Goal: Task Accomplishment & Management: Use online tool/utility

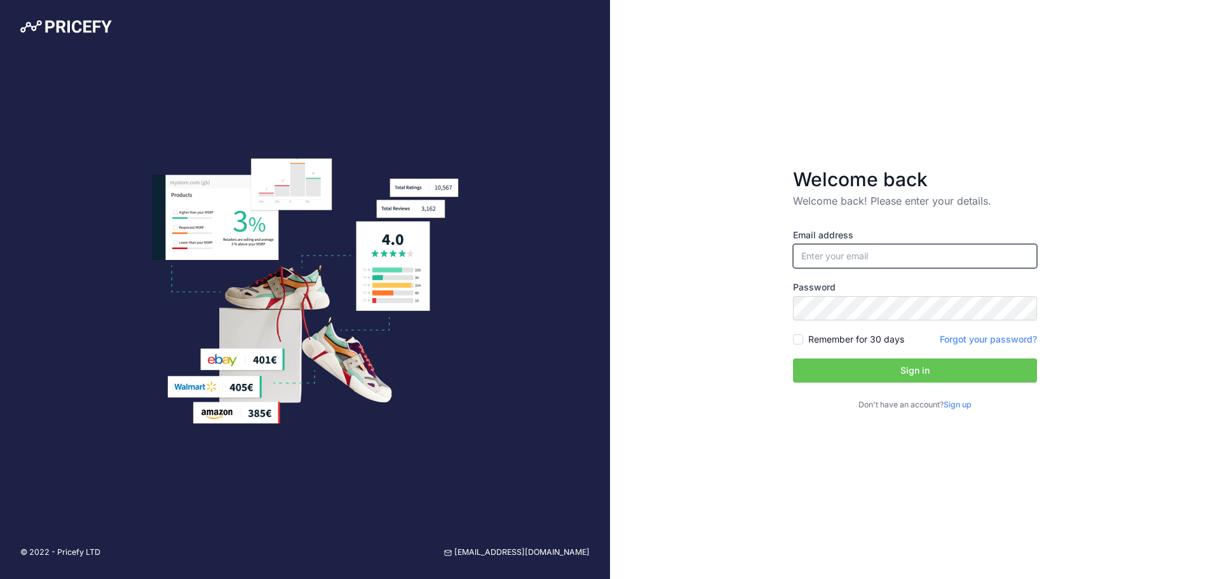
type input "[PERSON_NAME][EMAIL_ADDRESS][DOMAIN_NAME]"
click at [908, 372] on button "Sign in" at bounding box center [915, 370] width 244 height 24
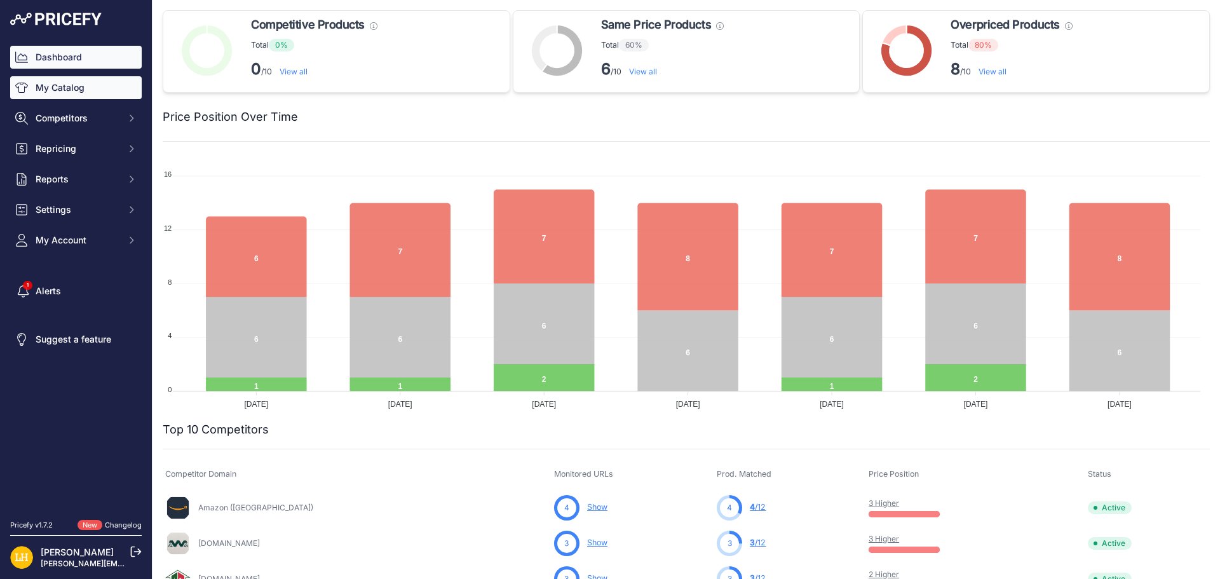
click at [60, 89] on link "My Catalog" at bounding box center [75, 87] width 131 height 23
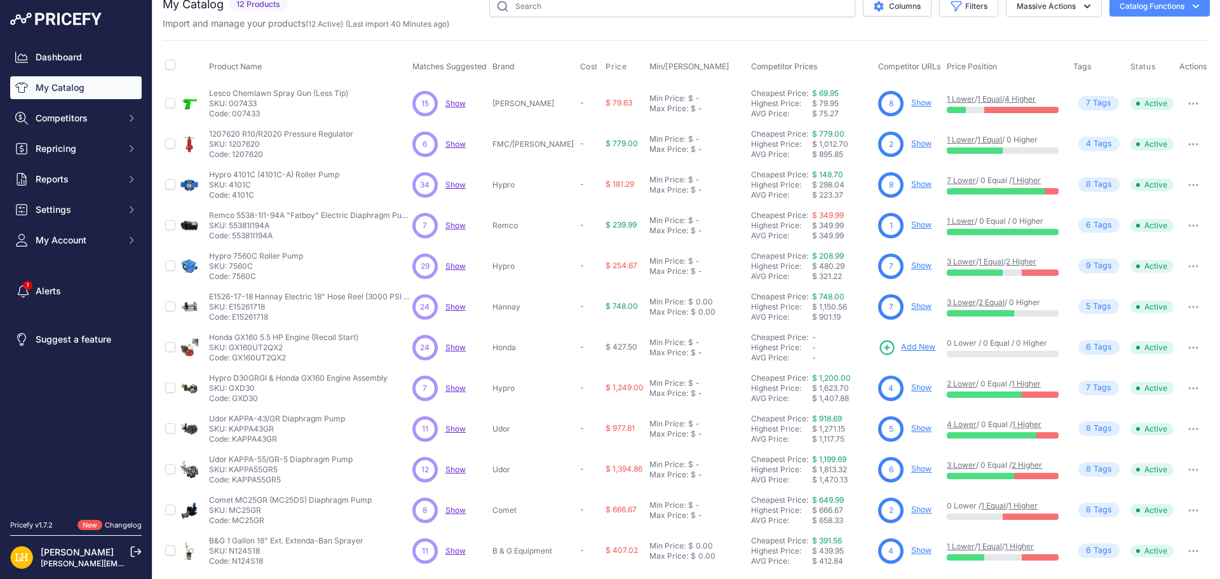
scroll to position [22, 0]
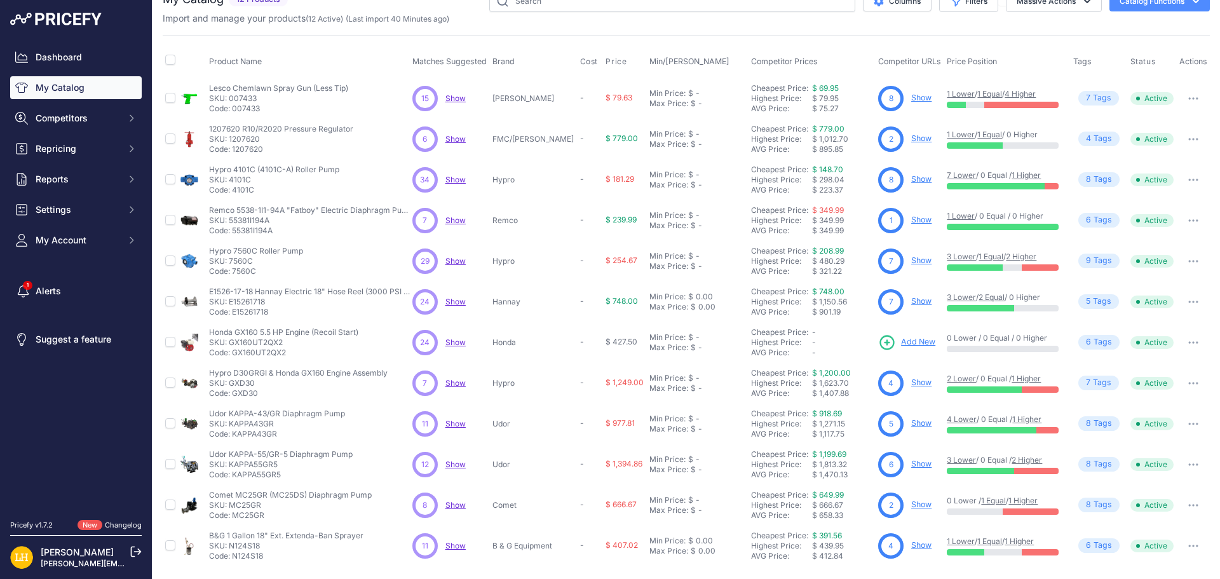
click at [455, 345] on span "Show" at bounding box center [455, 342] width 20 height 10
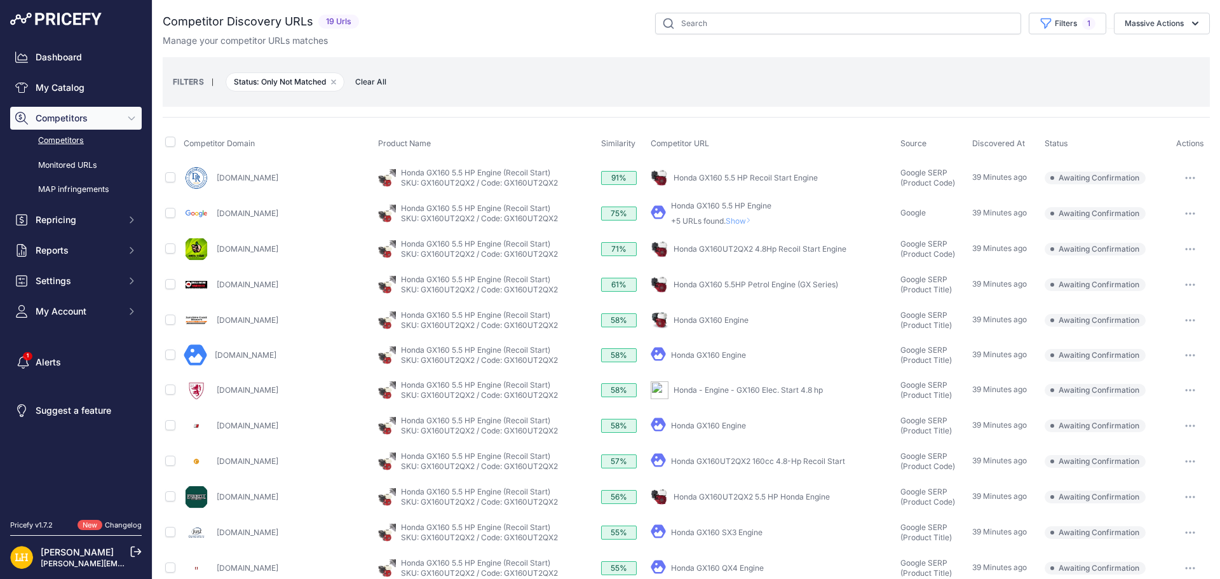
scroll to position [64, 0]
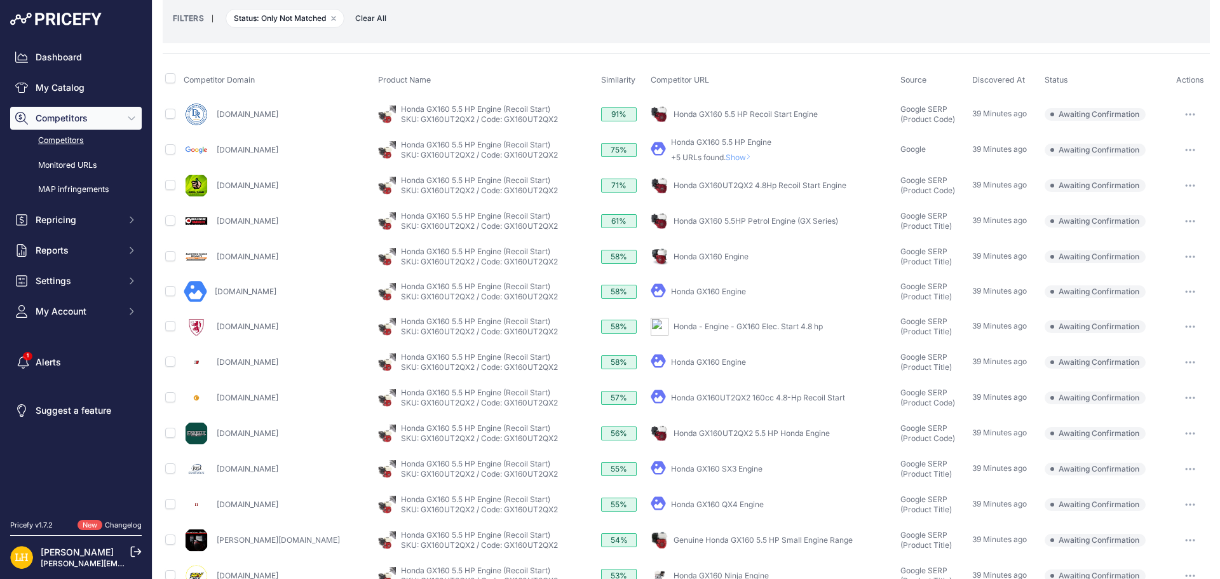
click at [1185, 115] on button "button" at bounding box center [1189, 114] width 25 height 18
click at [1147, 142] on button "Confirm match" at bounding box center [1155, 141] width 104 height 20
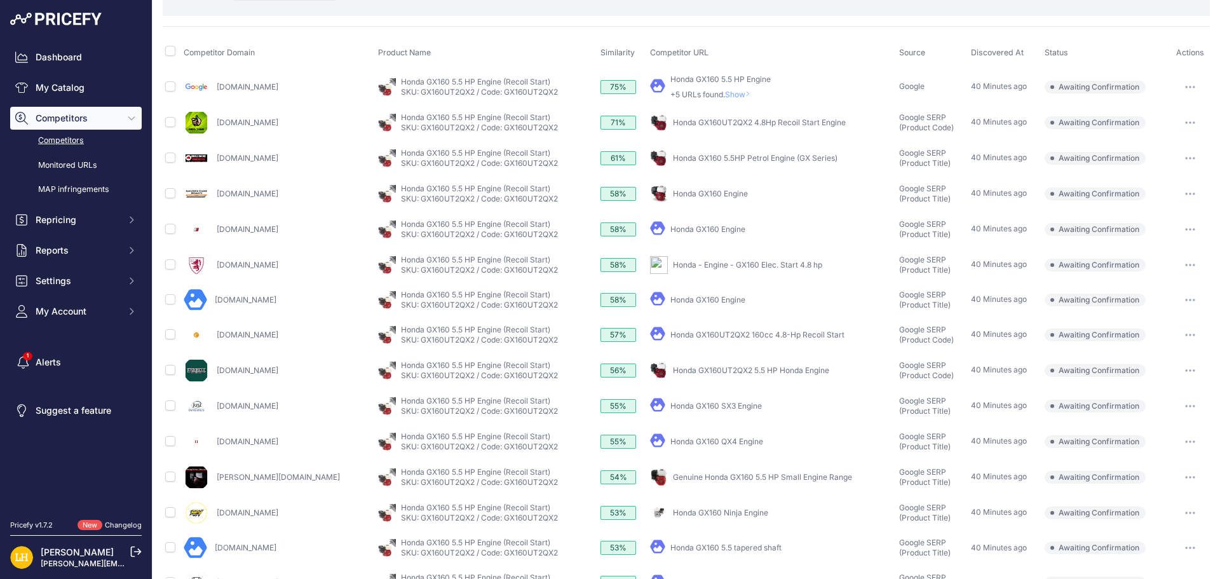
scroll to position [0, 0]
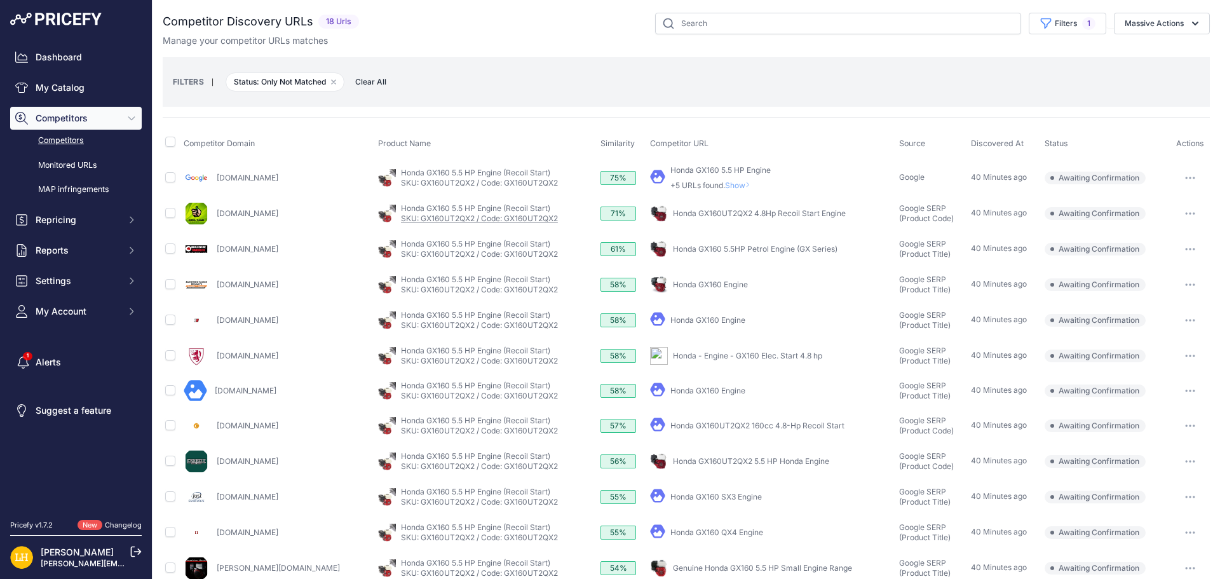
click at [494, 219] on link "SKU: GX160UT2QX2 / Code: GX160UT2QX2" at bounding box center [479, 218] width 157 height 10
click at [364, 118] on div "Competitor Domain Product Name Similarity Competitor URL Source" at bounding box center [686, 457] width 1047 height 681
click at [372, 85] on span "Clear All" at bounding box center [371, 82] width 44 height 13
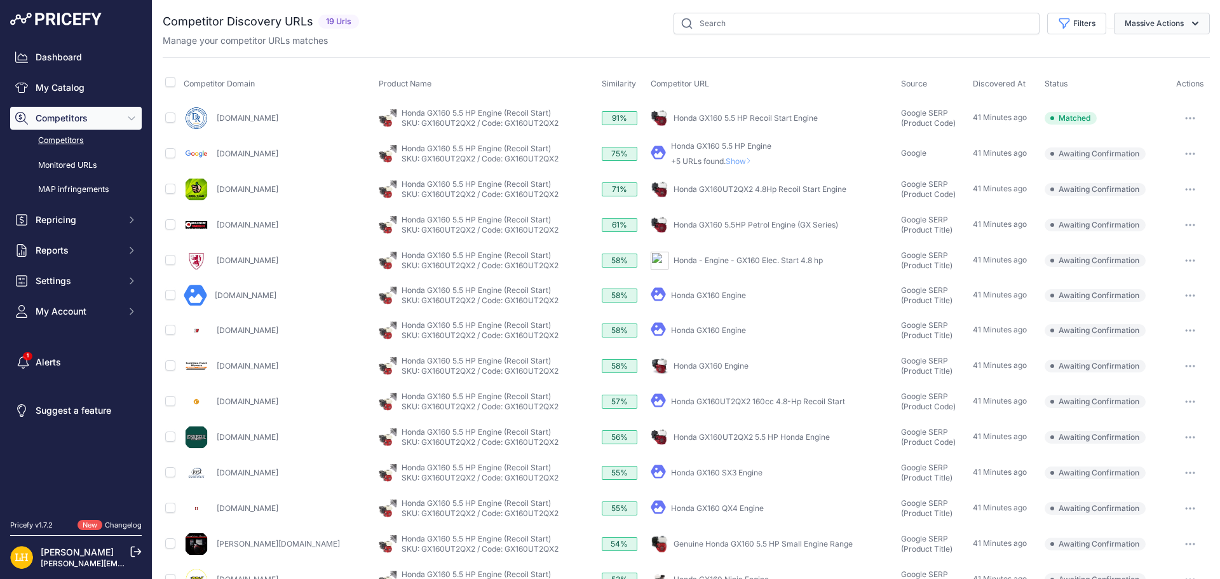
click at [1148, 30] on button "Massive Actions" at bounding box center [1161, 24] width 96 height 22
click at [788, 27] on input "text" at bounding box center [856, 24] width 366 height 22
paste input "https://www.northerntool.com/products/honda-gx-series-horizontal-ohv-engine-163…"
type input "https://www.northerntool.com/products/honda-gx-series-horizontal-ohv-engine-163…"
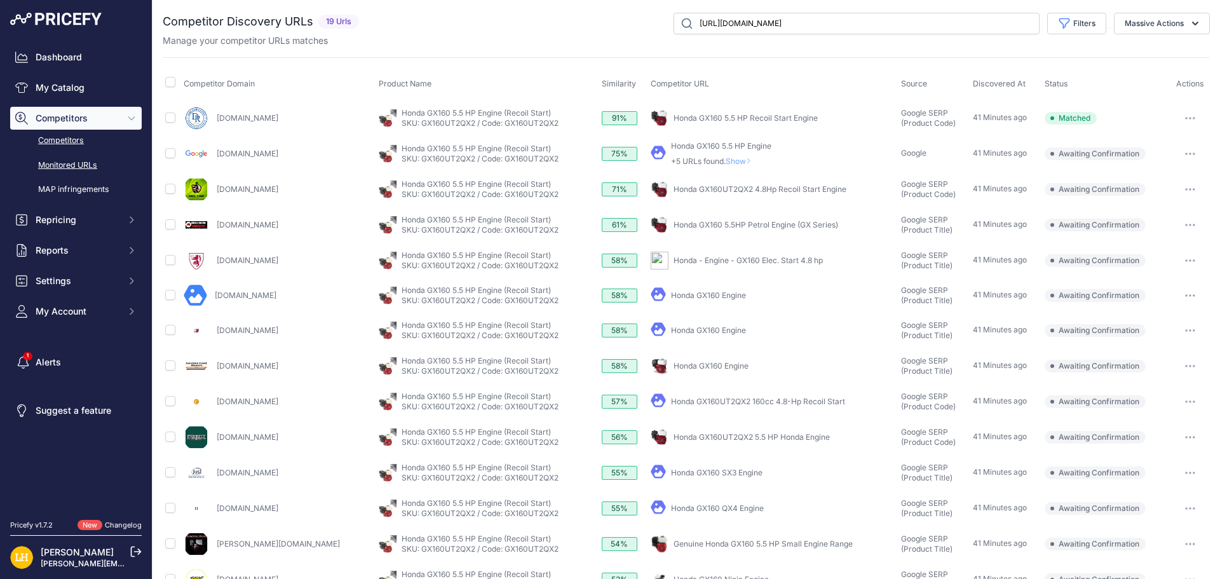
click at [79, 167] on link "Monitored URLs" at bounding box center [75, 165] width 131 height 22
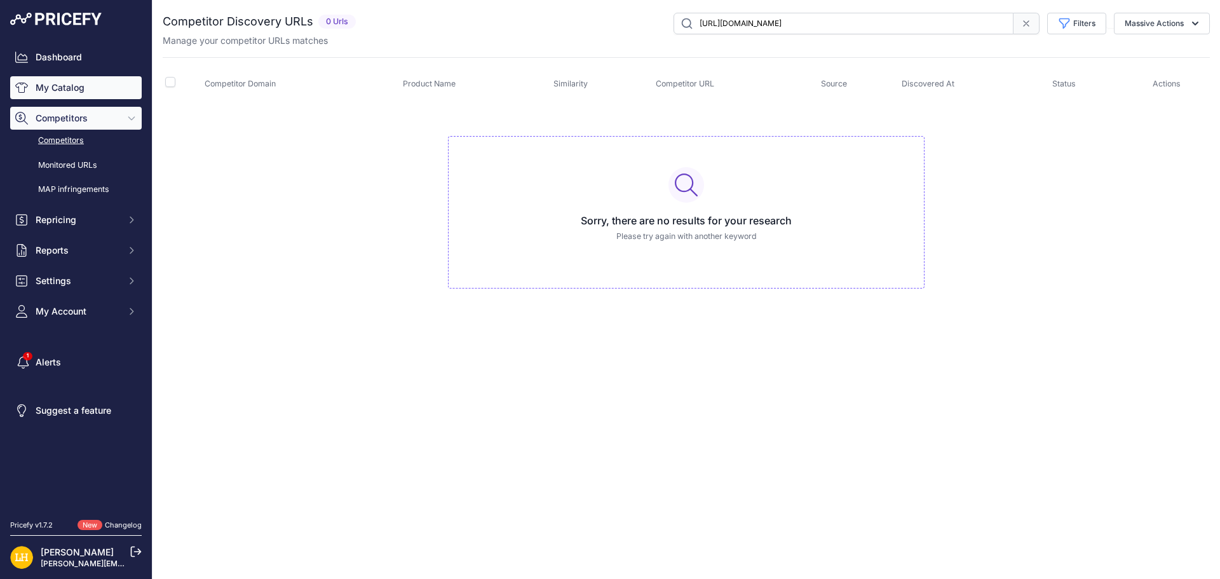
click at [62, 90] on link "My Catalog" at bounding box center [75, 87] width 131 height 23
click at [62, 83] on link "My Catalog" at bounding box center [75, 87] width 131 height 23
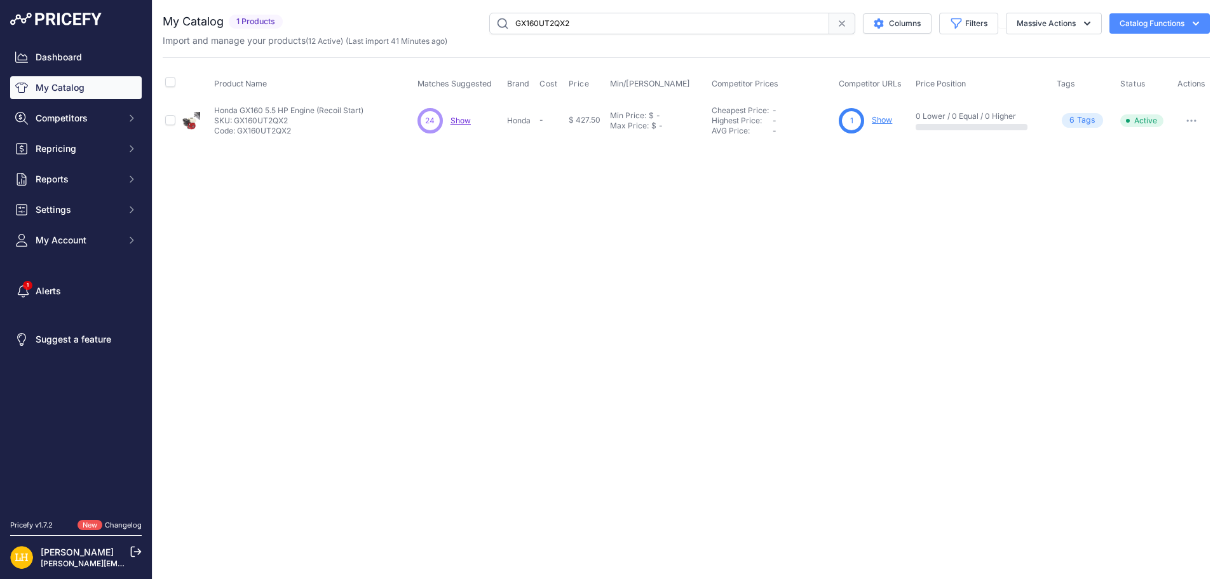
drag, startPoint x: 302, startPoint y: 128, endPoint x: 238, endPoint y: 131, distance: 63.6
click at [238, 131] on p "Code: GX160UT2QX2" at bounding box center [288, 131] width 149 height 10
copy p "GX160UT2QX2"
click at [422, 199] on div "Close You are not connected to the internet." at bounding box center [685, 289] width 1067 height 579
click at [249, 116] on p "SKU: GX160UT2QX2" at bounding box center [288, 121] width 149 height 10
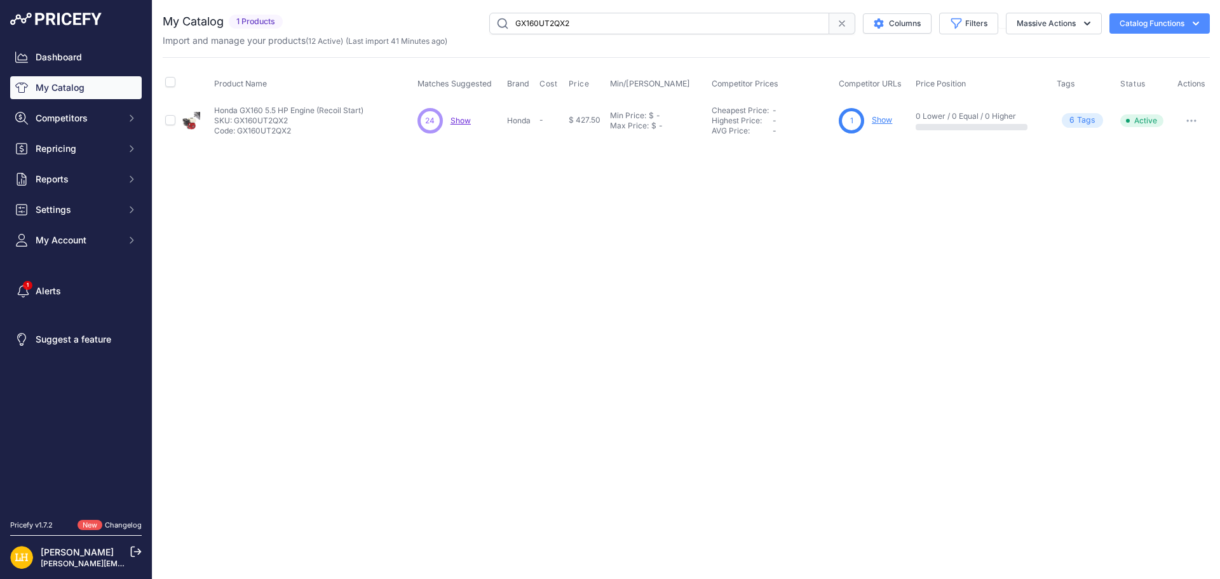
click at [459, 123] on span "Show" at bounding box center [460, 121] width 20 height 10
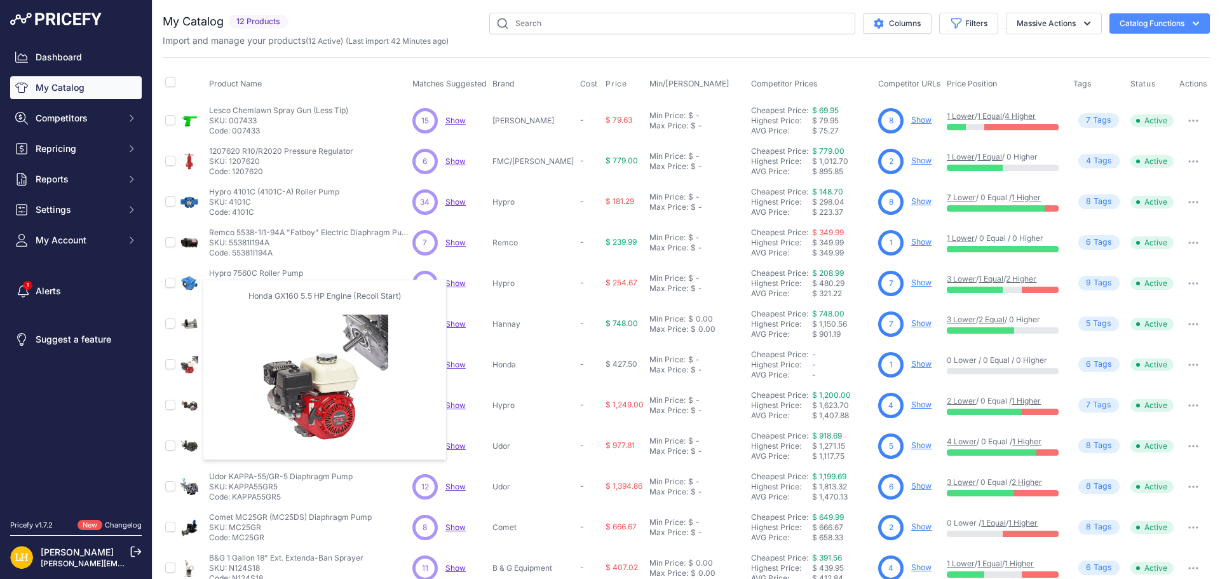
click at [185, 363] on img at bounding box center [189, 365] width 18 height 18
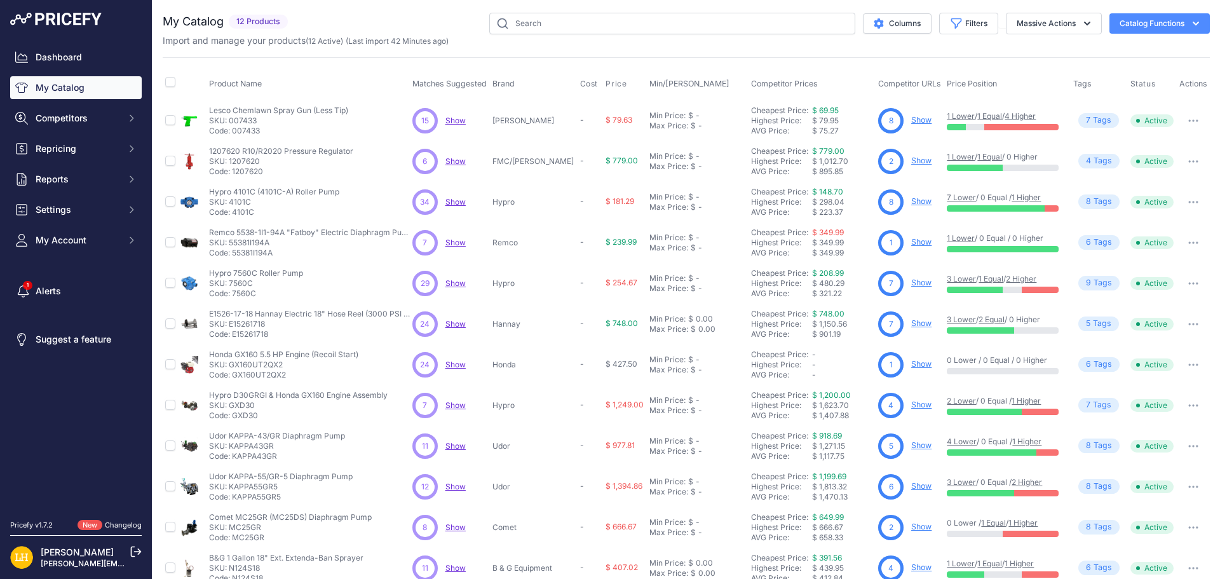
click at [1188, 363] on icon "button" at bounding box center [1193, 364] width 10 height 3
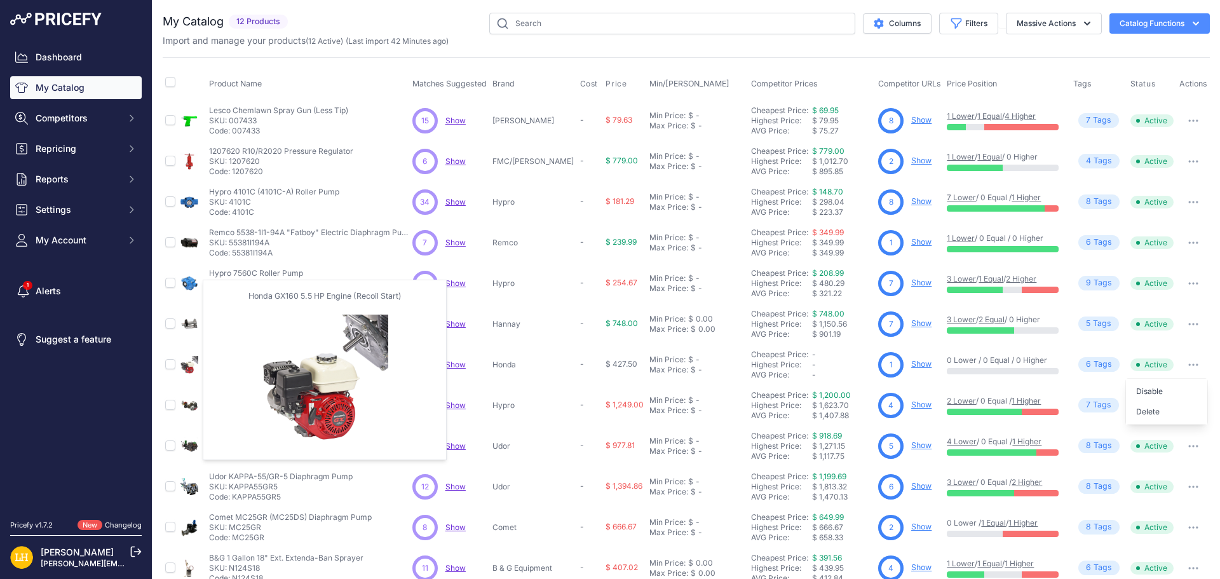
click at [190, 364] on img at bounding box center [189, 365] width 18 height 18
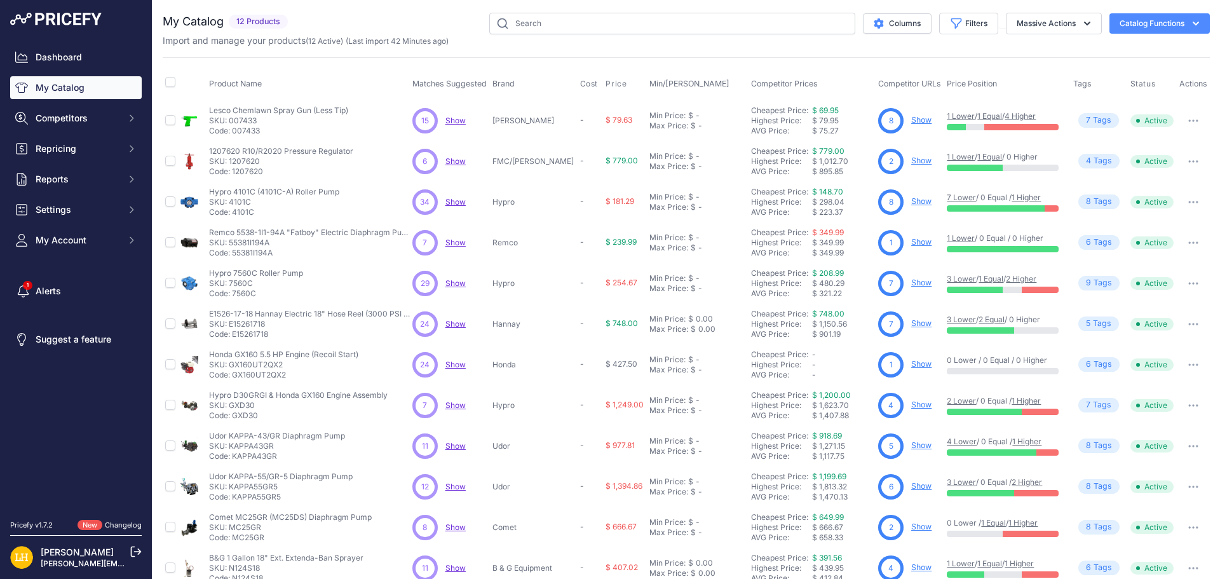
click at [911, 362] on link "Show" at bounding box center [921, 364] width 20 height 10
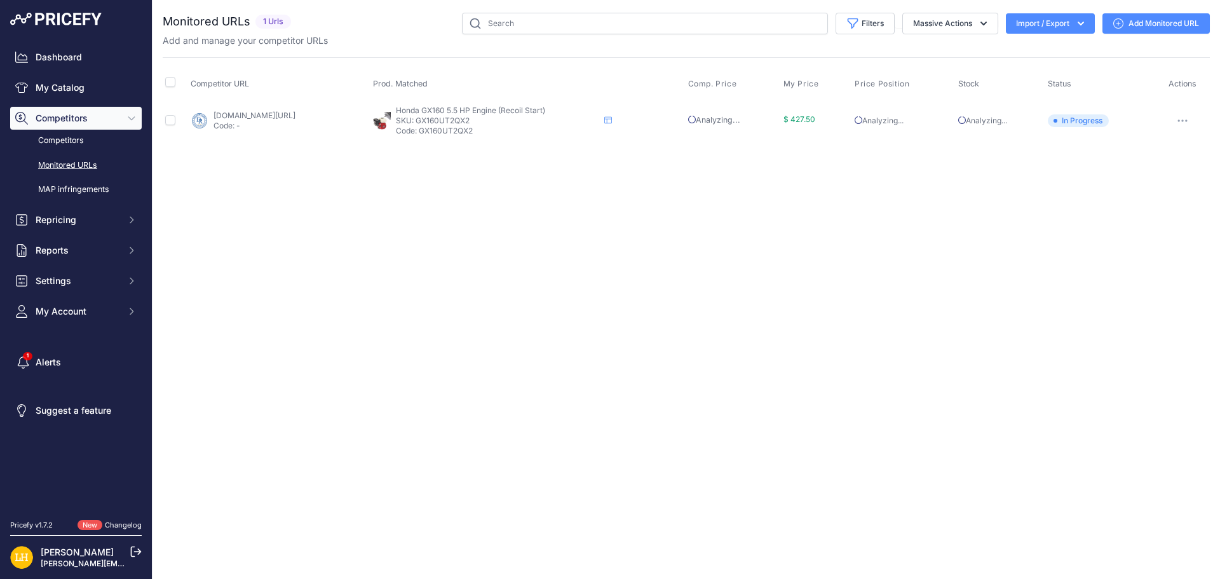
click at [1155, 22] on link "Add Monitored URL" at bounding box center [1155, 23] width 107 height 20
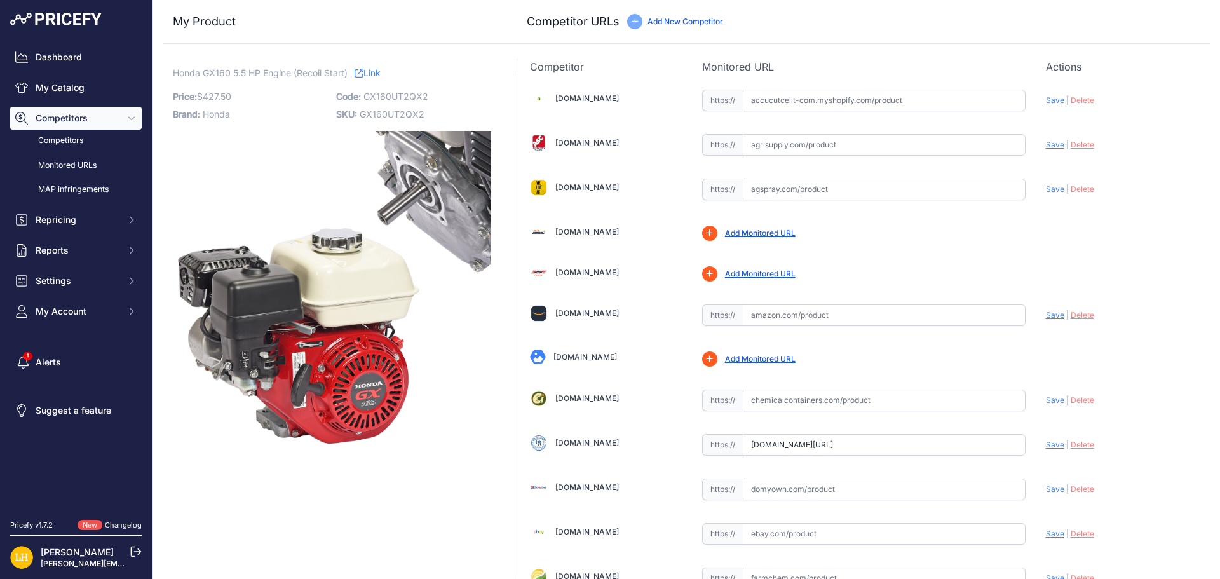
click at [667, 21] on link "Add New Competitor" at bounding box center [685, 22] width 76 height 10
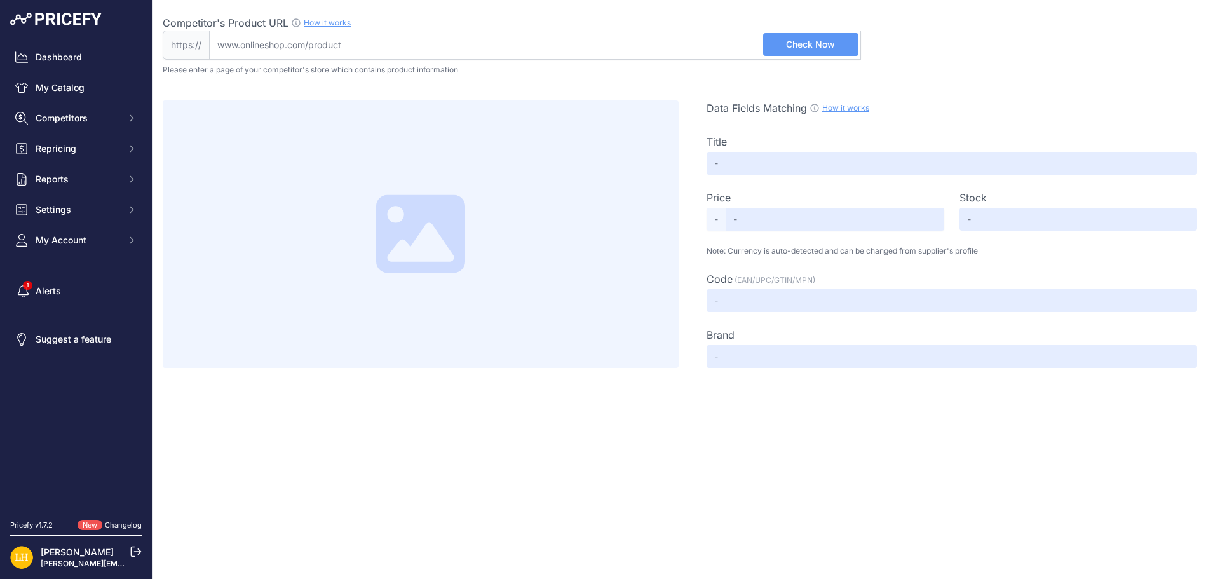
click at [434, 51] on input "Competitor's Product URL How it works In order to create your competitor's extr…" at bounding box center [535, 44] width 652 height 29
paste input "[URL][DOMAIN_NAME]"
type input "[DOMAIN_NAME][URL]"
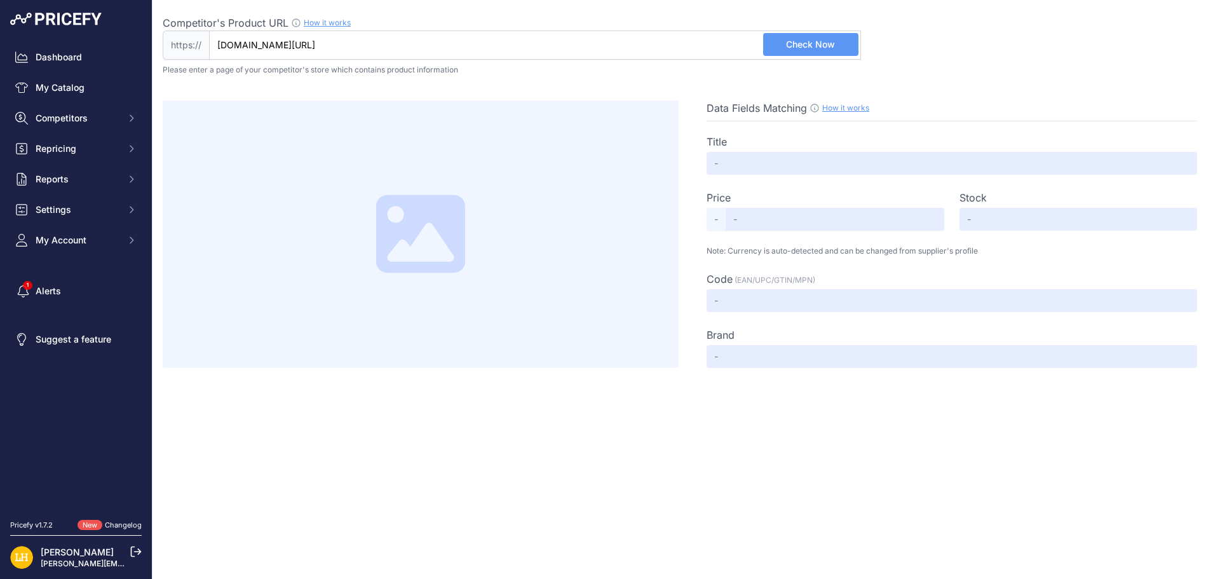
click at [806, 44] on span "Check Now" at bounding box center [810, 44] width 49 height 13
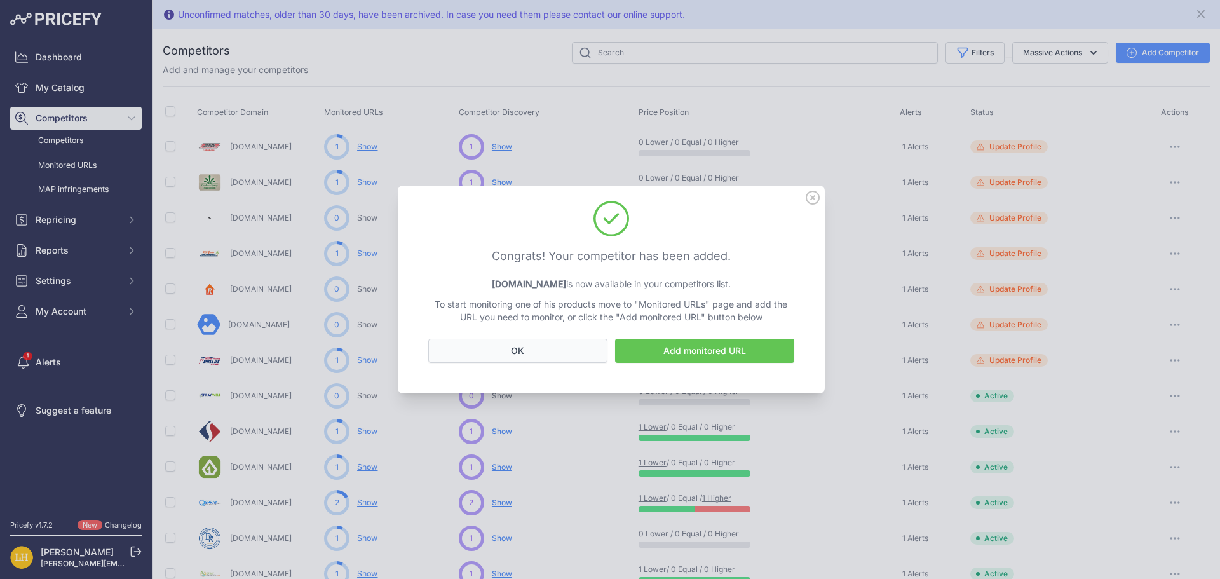
click at [525, 355] on button "OK" at bounding box center [517, 351] width 179 height 24
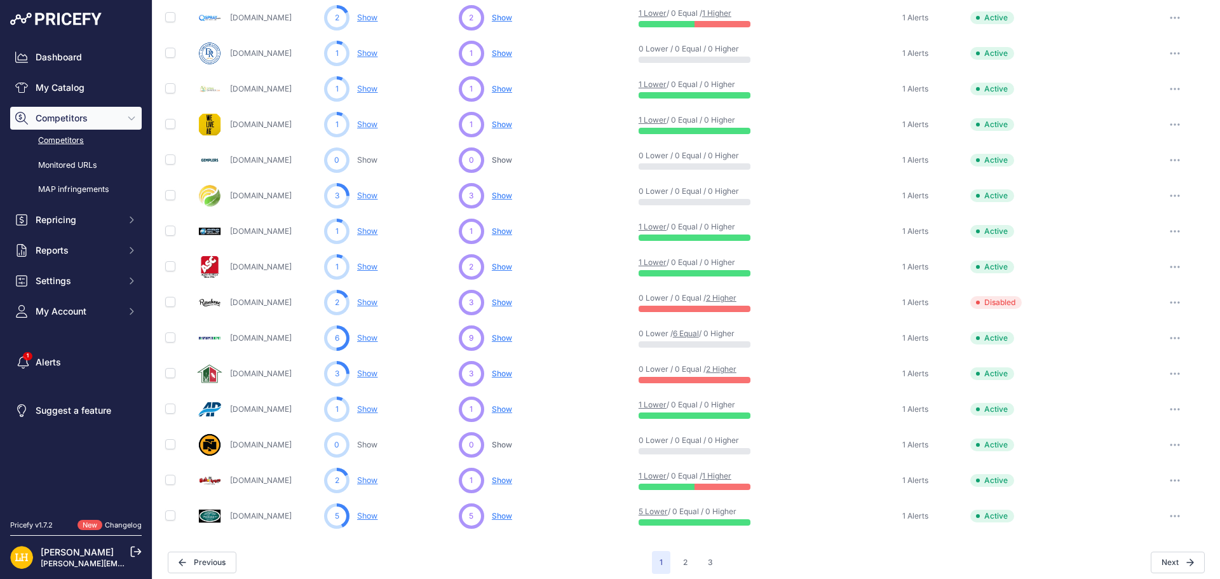
scroll to position [492, 0]
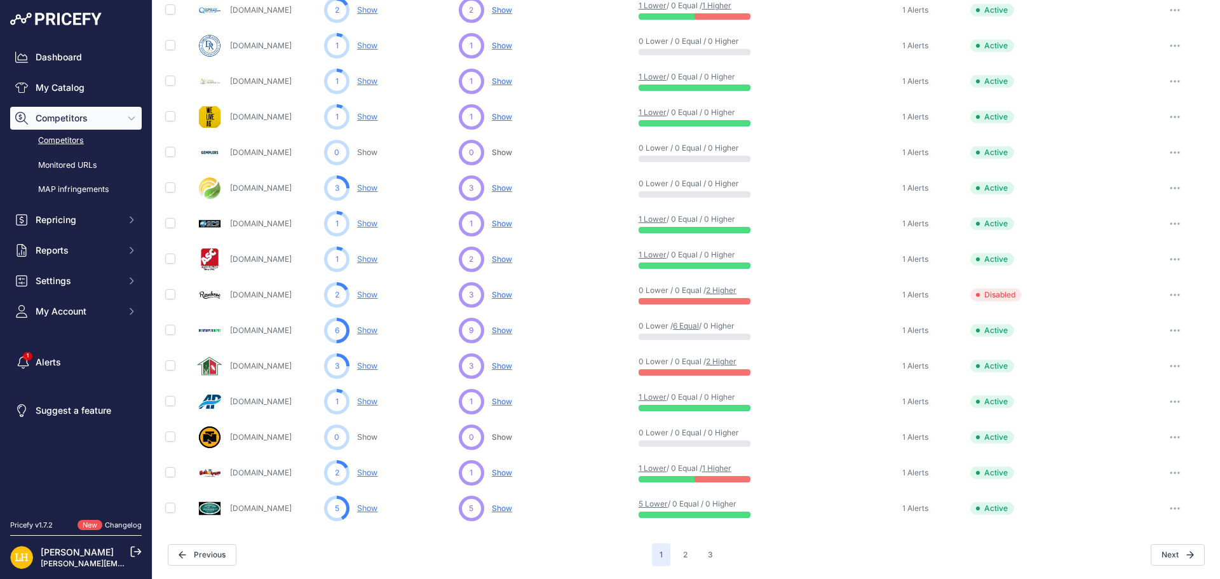
click at [271, 440] on link "Northerntool.com" at bounding box center [261, 437] width 62 height 10
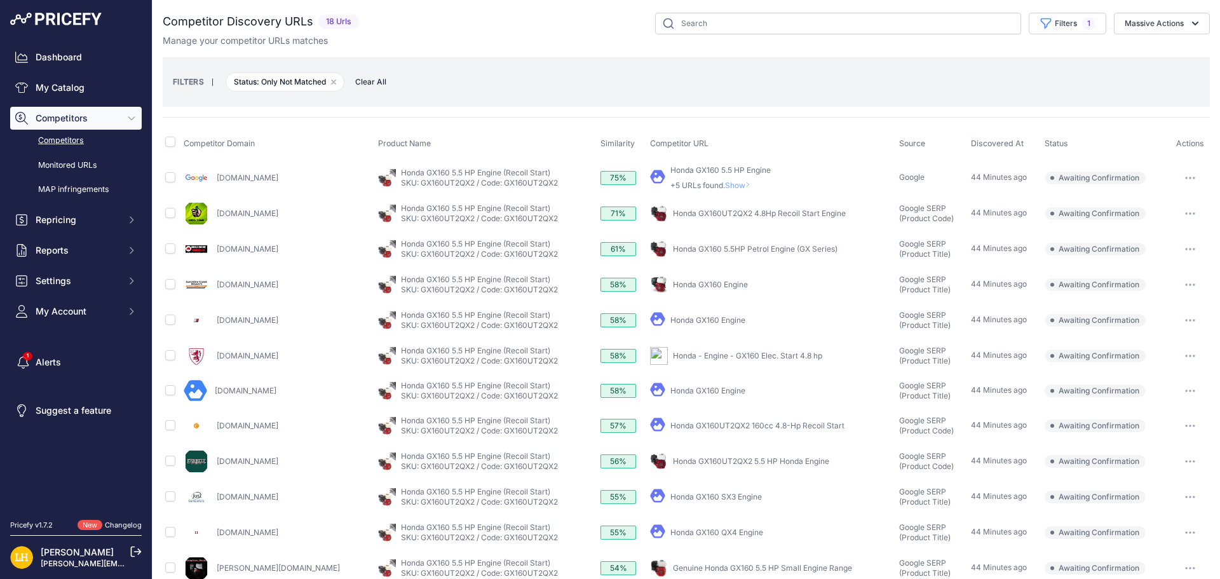
click at [565, 125] on div "Competitor Domain Product Name Similarity Competitor URL Source" at bounding box center [686, 457] width 1047 height 681
click at [565, 124] on div "Competitor Domain Product Name Similarity Competitor URL Source" at bounding box center [686, 457] width 1047 height 681
click at [1188, 20] on icon "button" at bounding box center [1194, 23] width 13 height 13
click at [1028, 57] on div "Competitor Discovery URLs 18 Urls" at bounding box center [686, 405] width 1047 height 785
click at [1048, 12] on div "You are not connected to the internet. Competitor Discovery URLs" at bounding box center [686, 405] width 1047 height 810
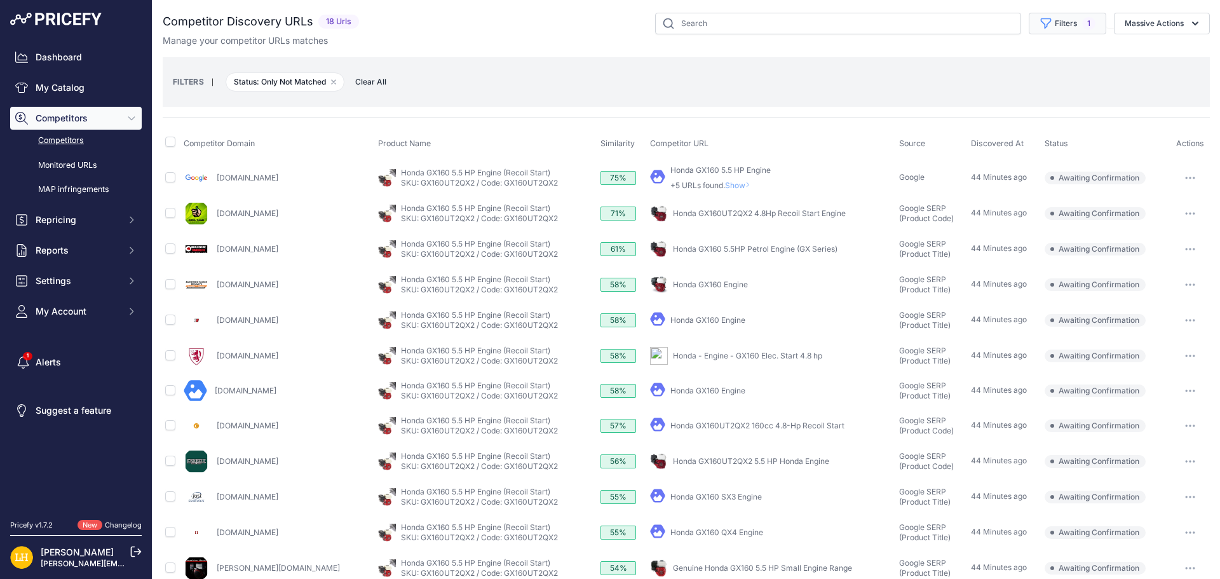
click at [1047, 18] on button "Filters 1" at bounding box center [1066, 24] width 77 height 22
click at [899, 55] on div "Competitor Discovery URLs 18 Urls" at bounding box center [686, 405] width 1047 height 785
click at [74, 117] on span "Competitors" at bounding box center [77, 118] width 83 height 13
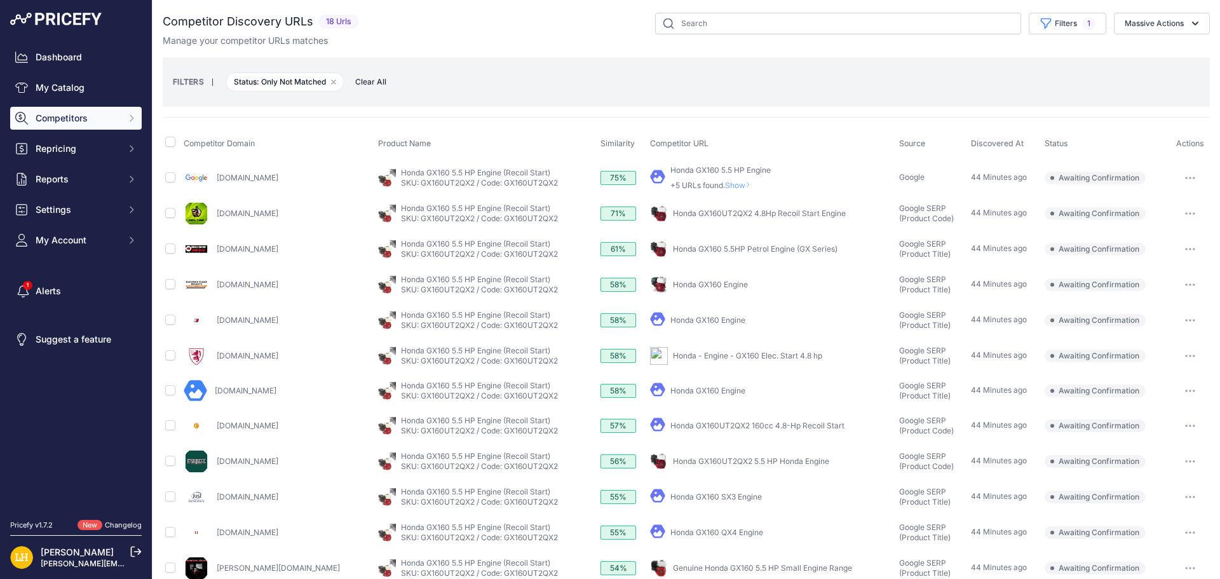
click at [74, 117] on span "Competitors" at bounding box center [77, 118] width 83 height 13
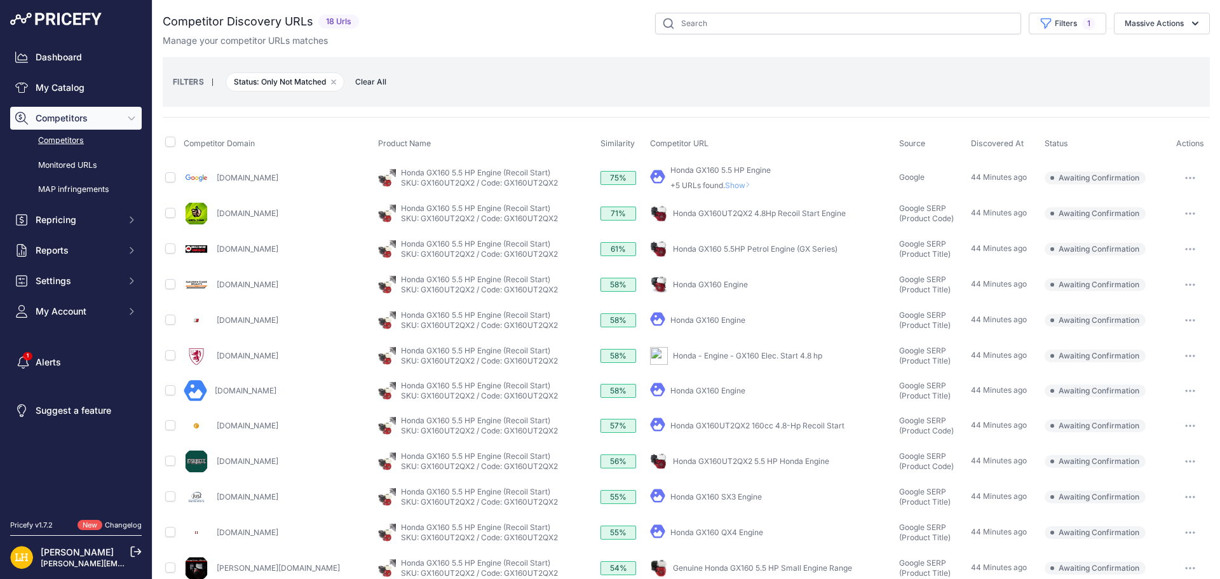
click at [74, 139] on link "Competitors" at bounding box center [75, 141] width 131 height 22
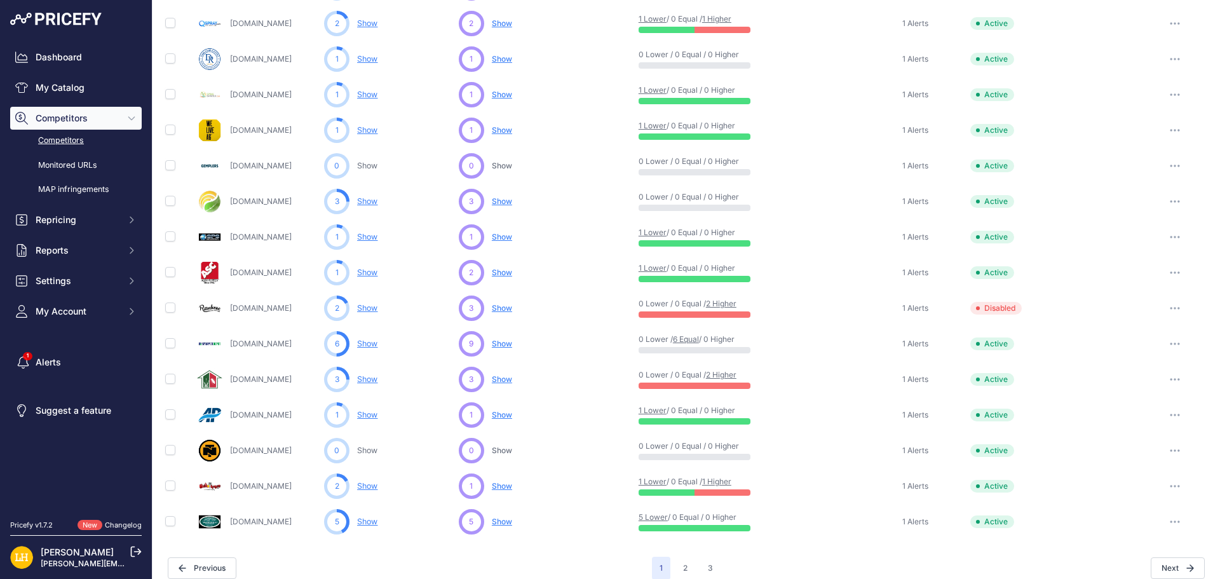
scroll to position [492, 0]
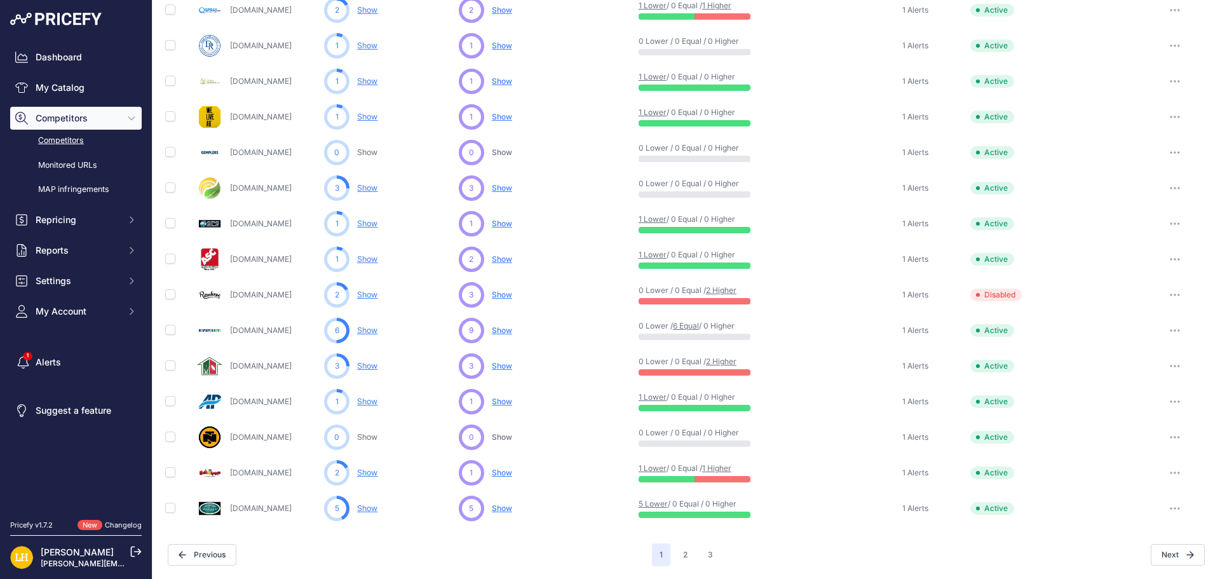
click at [1178, 437] on icon "button" at bounding box center [1178, 436] width 1 height 1
click at [1153, 468] on link "View Competitor Profile" at bounding box center [1154, 464] width 106 height 20
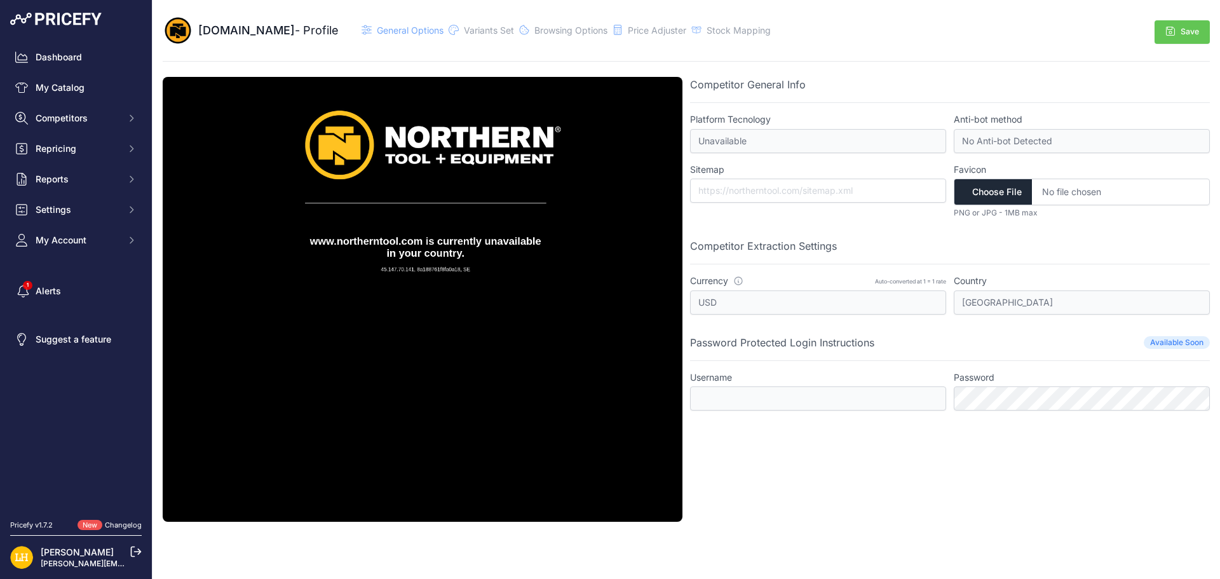
click at [989, 51] on div "[DOMAIN_NAME] - Profile General Options" at bounding box center [686, 31] width 1047 height 62
click at [727, 32] on span "Stock Mapping" at bounding box center [738, 30] width 64 height 11
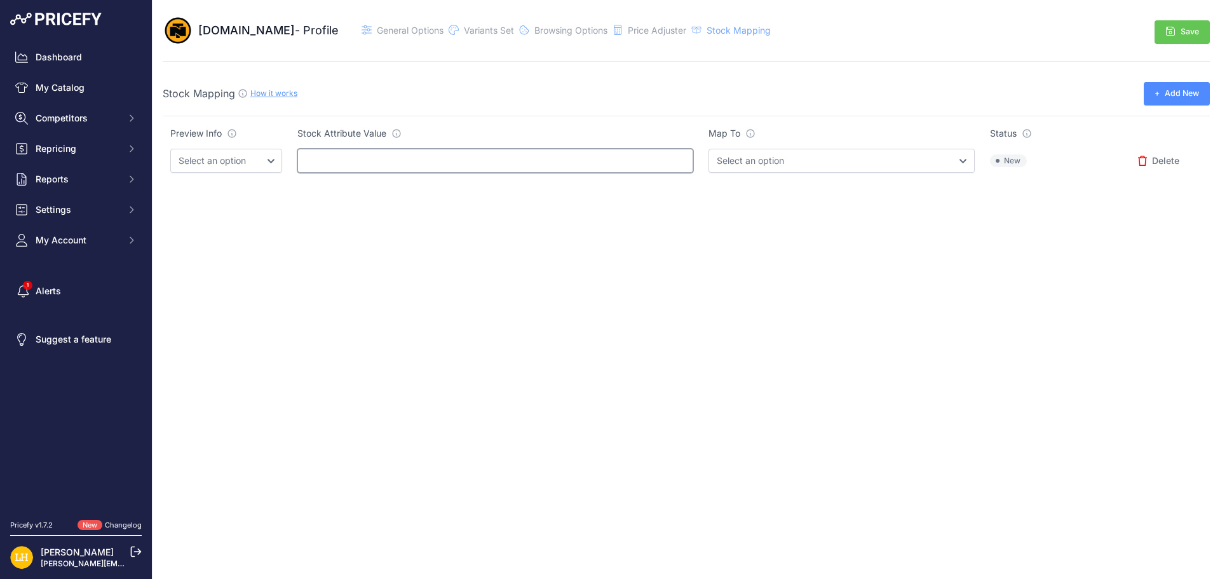
click at [339, 159] on input "text" at bounding box center [495, 161] width 396 height 24
